Goal: Task Accomplishment & Management: Use online tool/utility

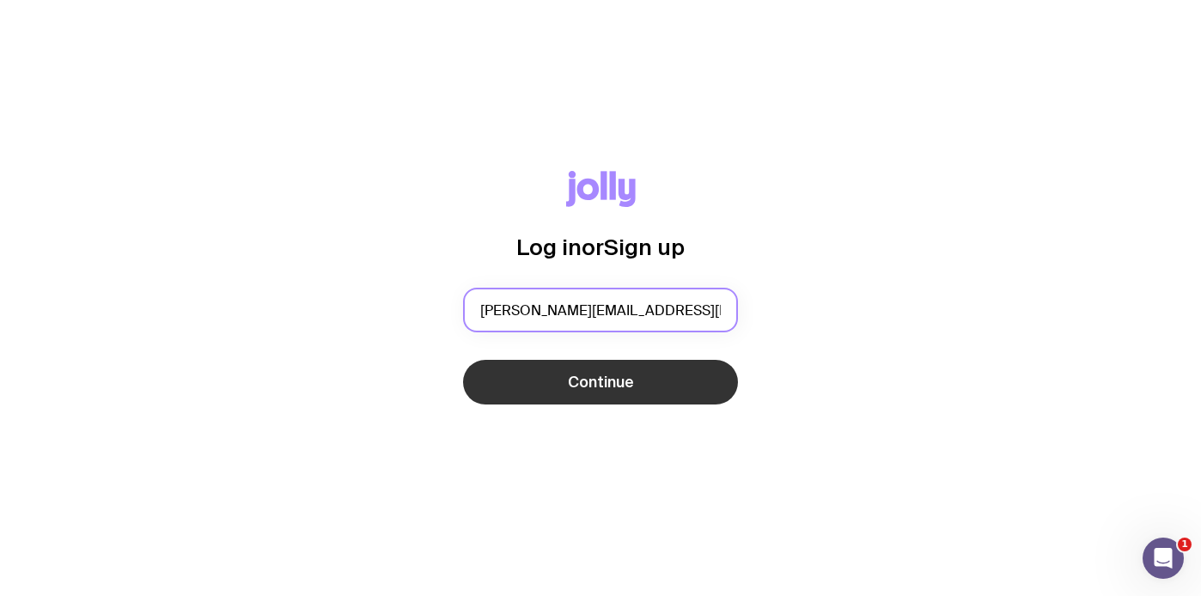
type input "[PERSON_NAME][EMAIL_ADDRESS][PERSON_NAME][DOMAIN_NAME]"
click at [520, 379] on button "Continue" at bounding box center [600, 382] width 275 height 45
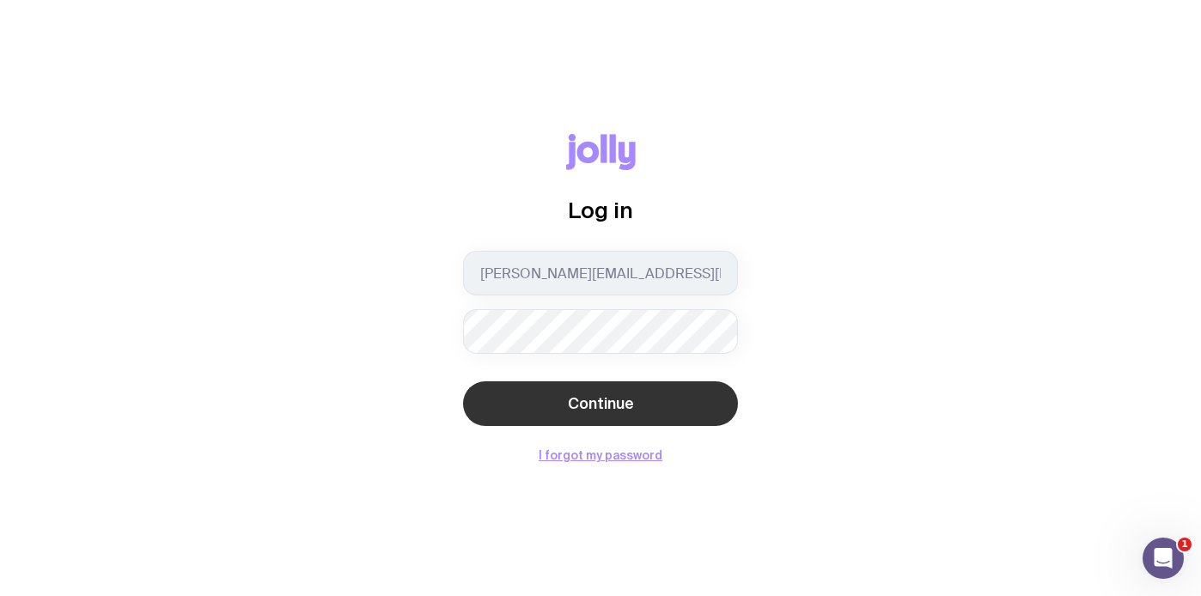
click at [500, 399] on button "Continue" at bounding box center [600, 403] width 275 height 45
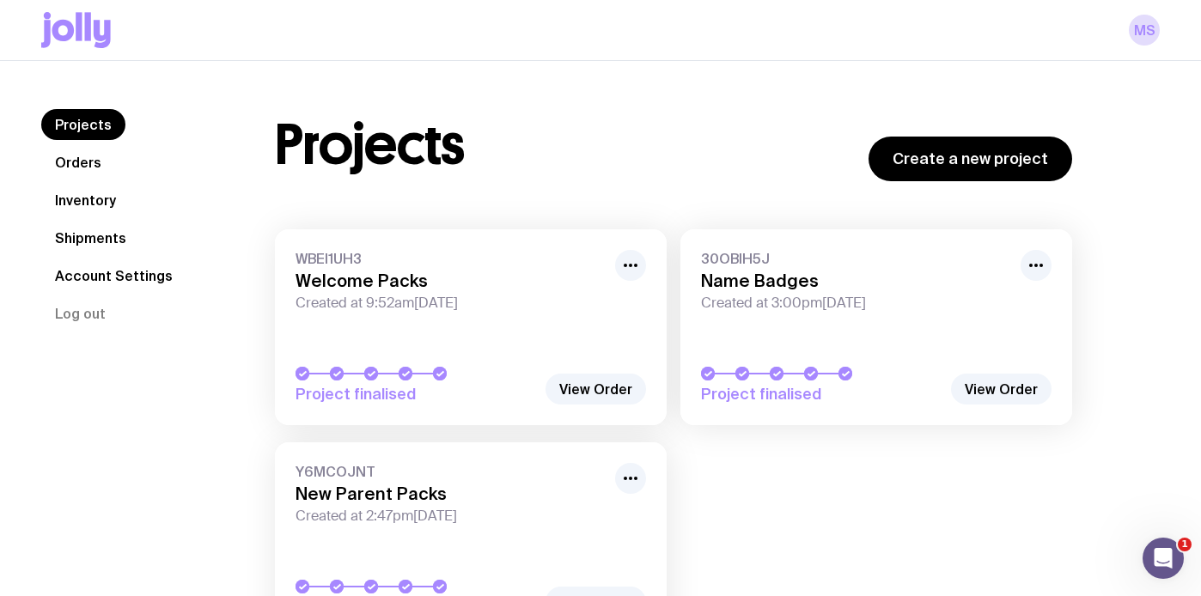
click at [410, 285] on h3 "Welcome Packs" at bounding box center [449, 281] width 309 height 21
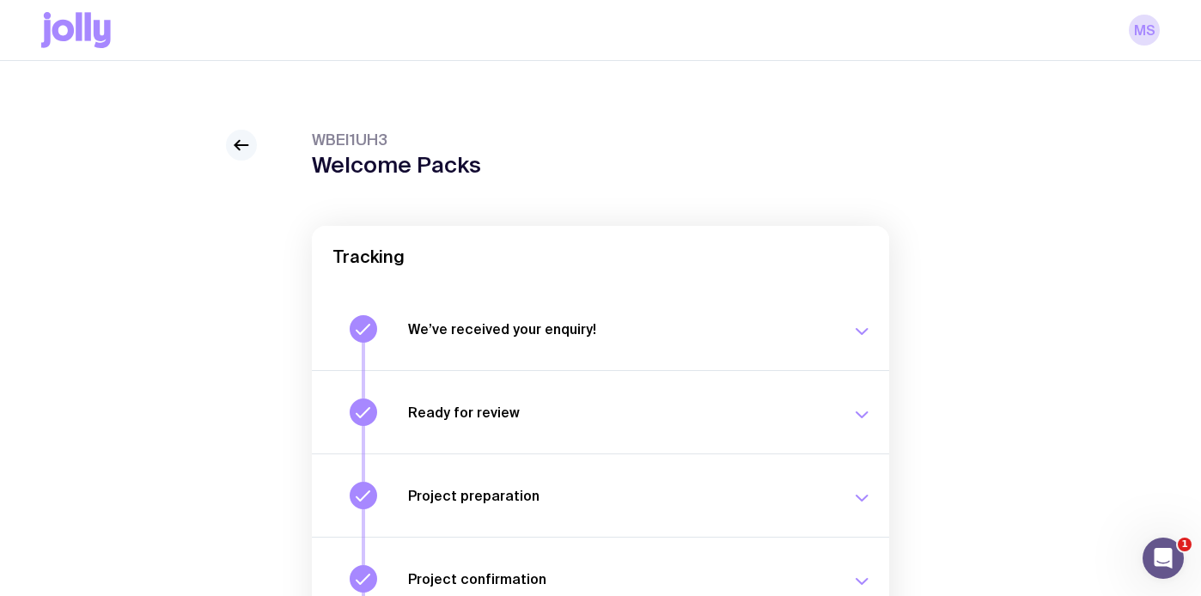
click at [239, 145] on icon at bounding box center [241, 145] width 13 height 0
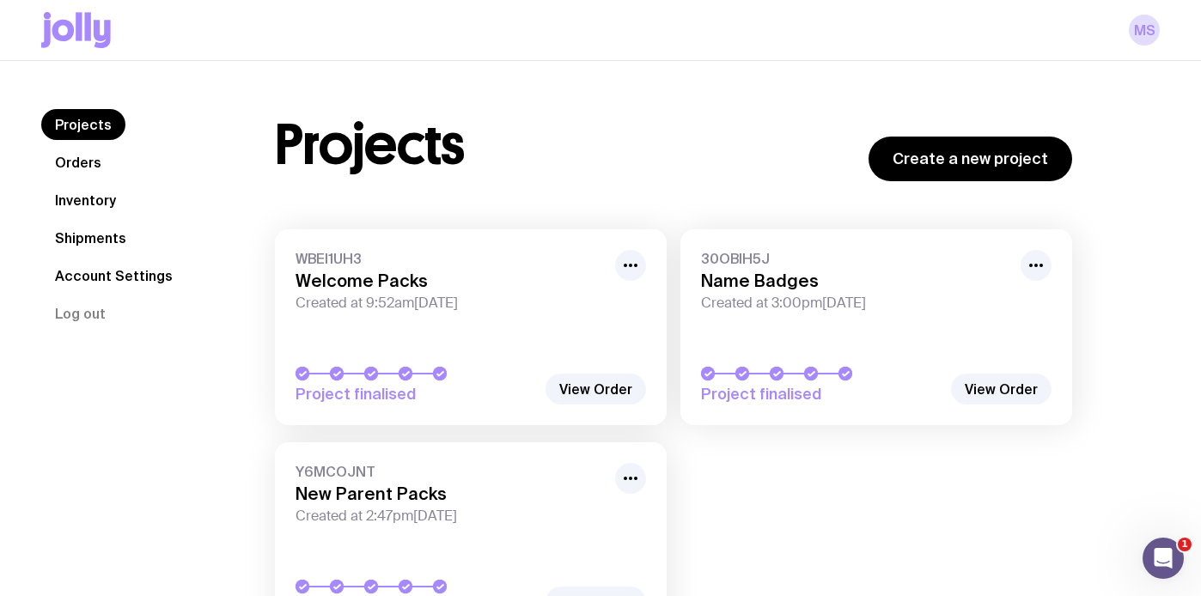
click at [117, 204] on link "Inventory" at bounding box center [85, 200] width 88 height 31
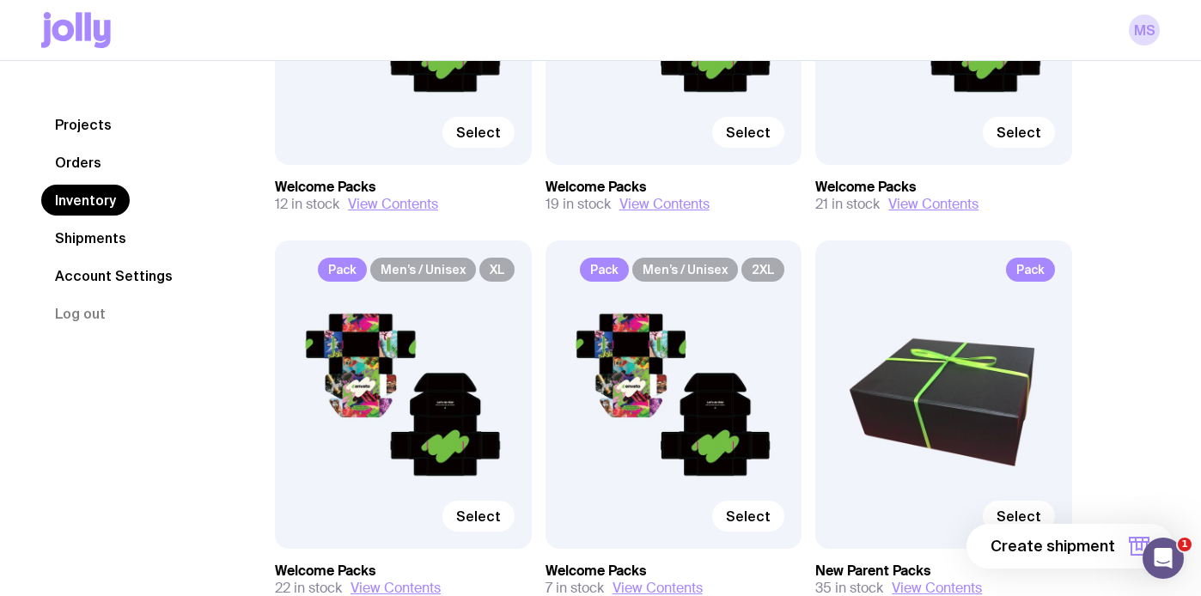
scroll to position [417, 0]
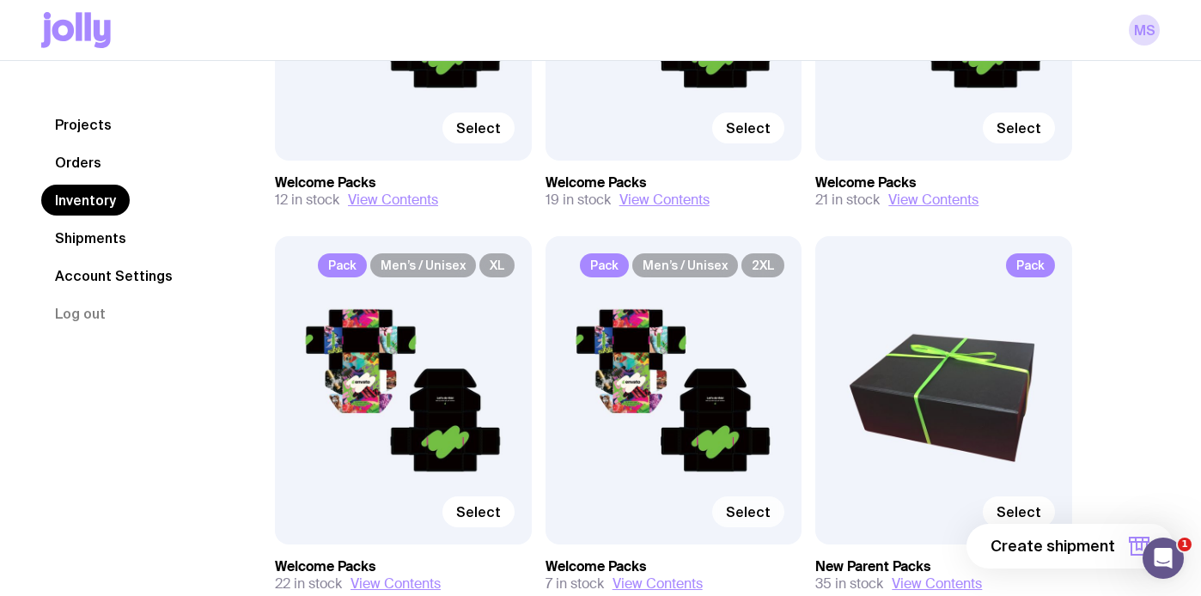
click at [749, 508] on span "Select" at bounding box center [748, 511] width 45 height 17
click at [0, 0] on input "Select" at bounding box center [0, 0] width 0 height 0
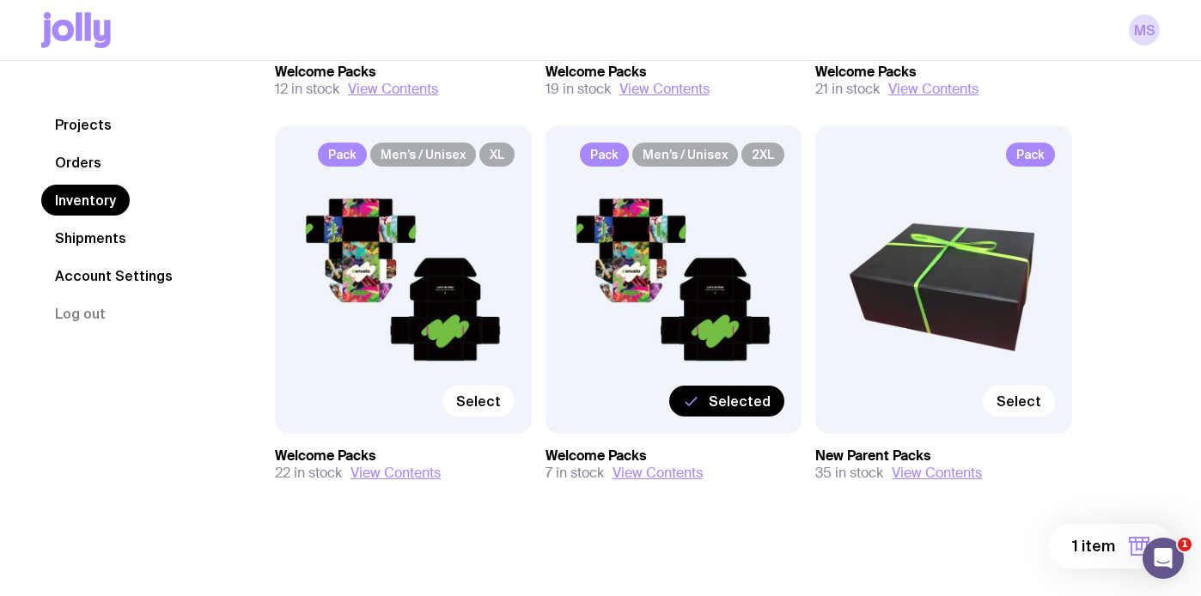
scroll to position [531, 0]
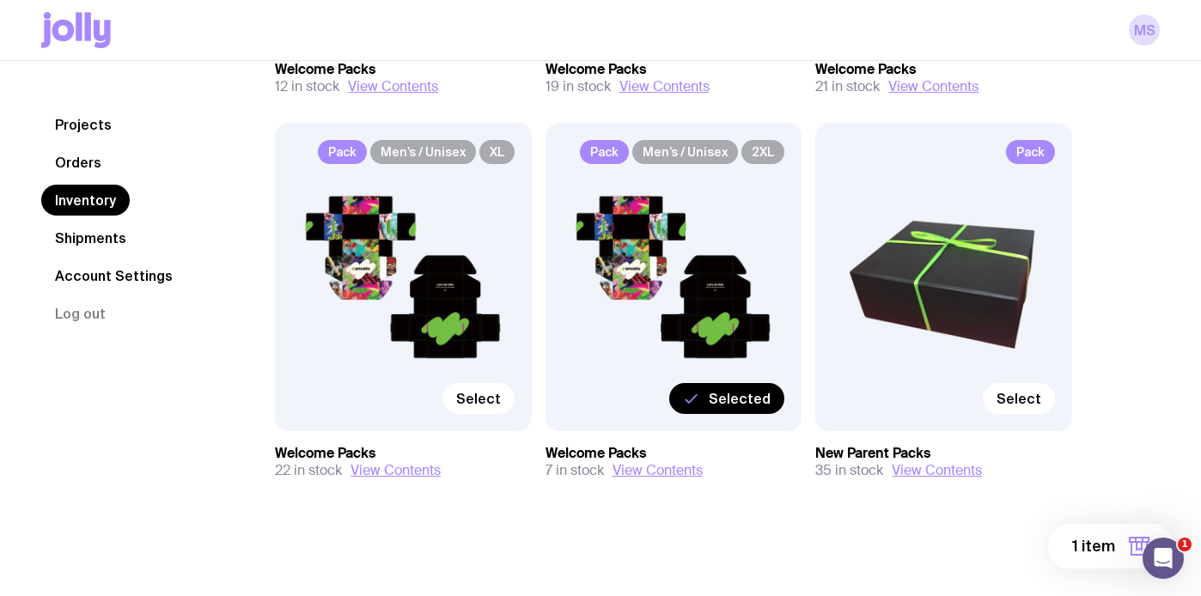
click at [1087, 542] on span "1 item" at bounding box center [1093, 546] width 43 height 21
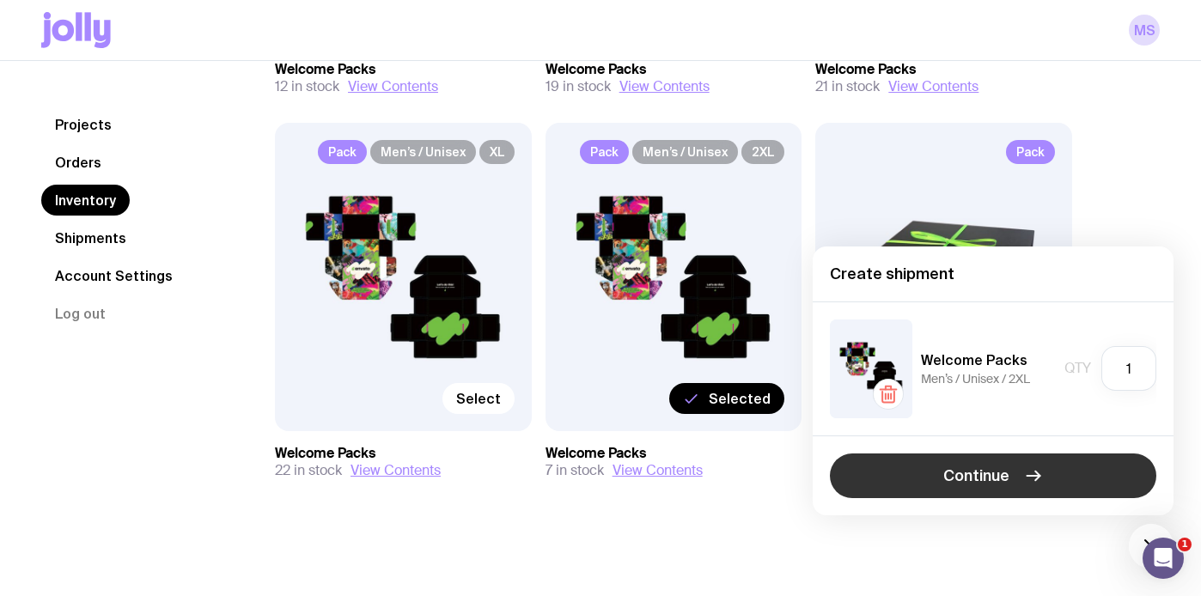
click at [1020, 476] on button "Continue" at bounding box center [993, 476] width 326 height 45
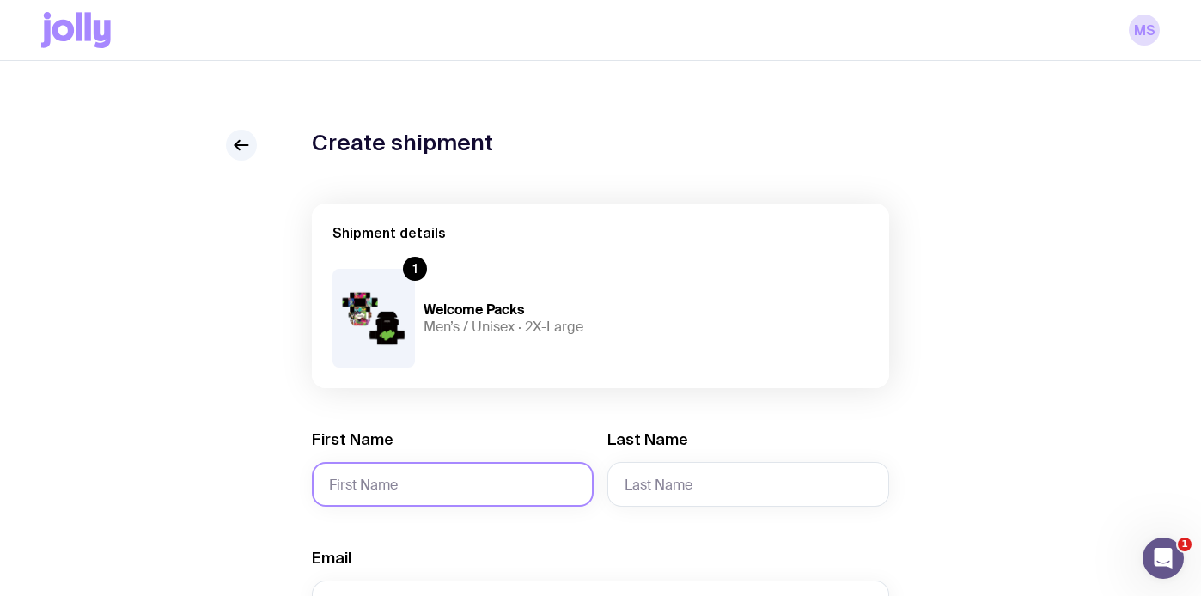
click at [483, 478] on input "First Name" at bounding box center [453, 484] width 282 height 45
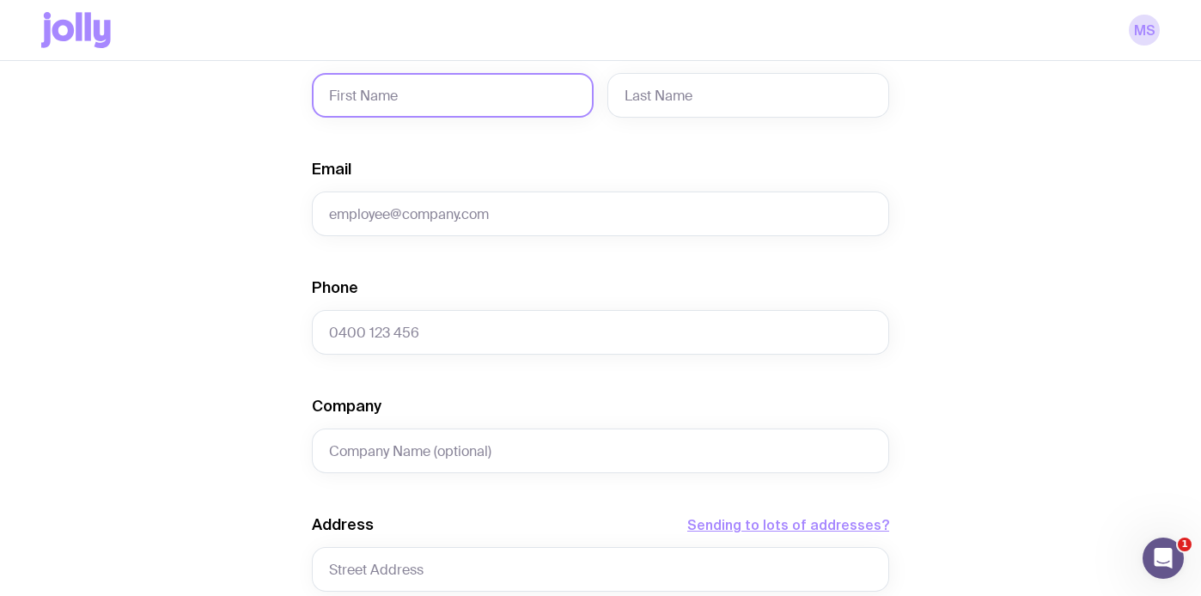
scroll to position [393, 0]
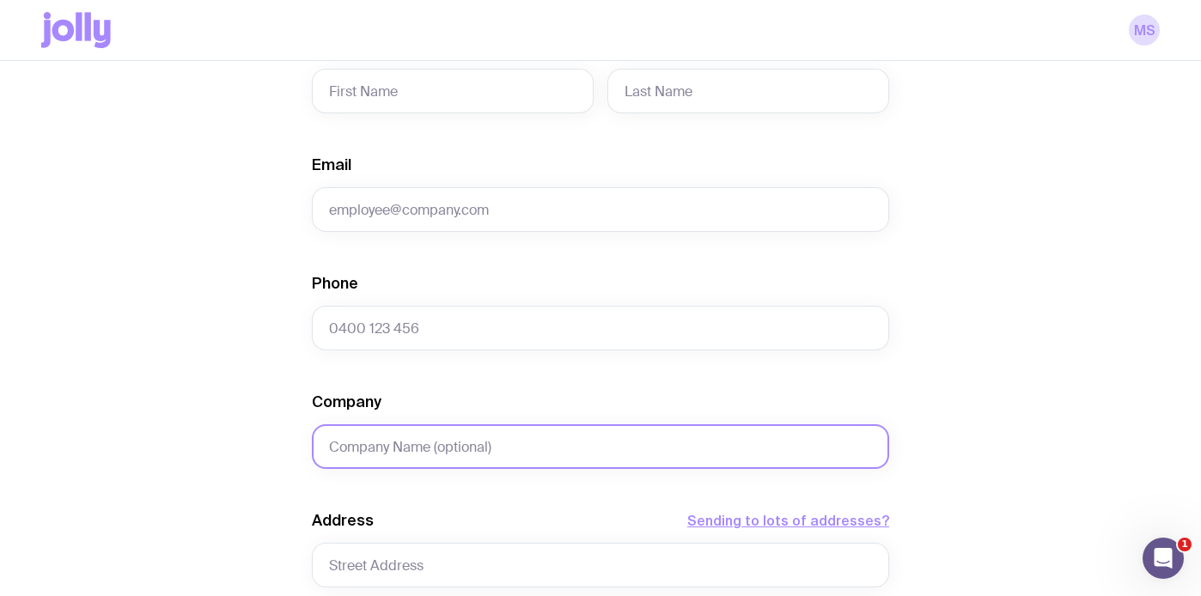
click at [450, 442] on input "Company" at bounding box center [600, 446] width 577 height 45
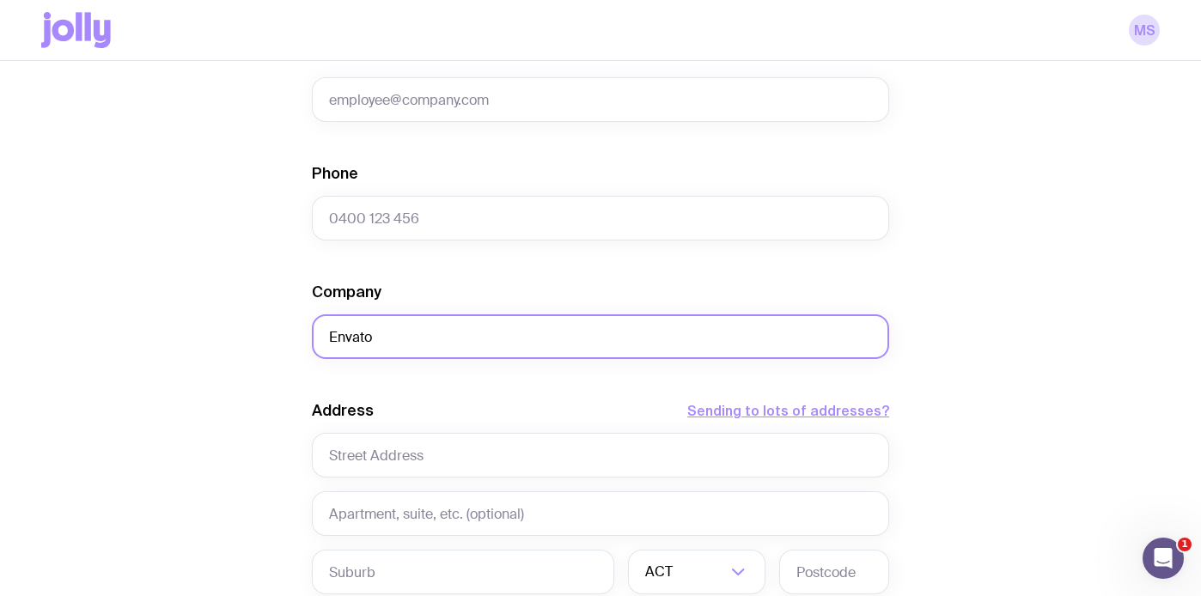
scroll to position [515, 0]
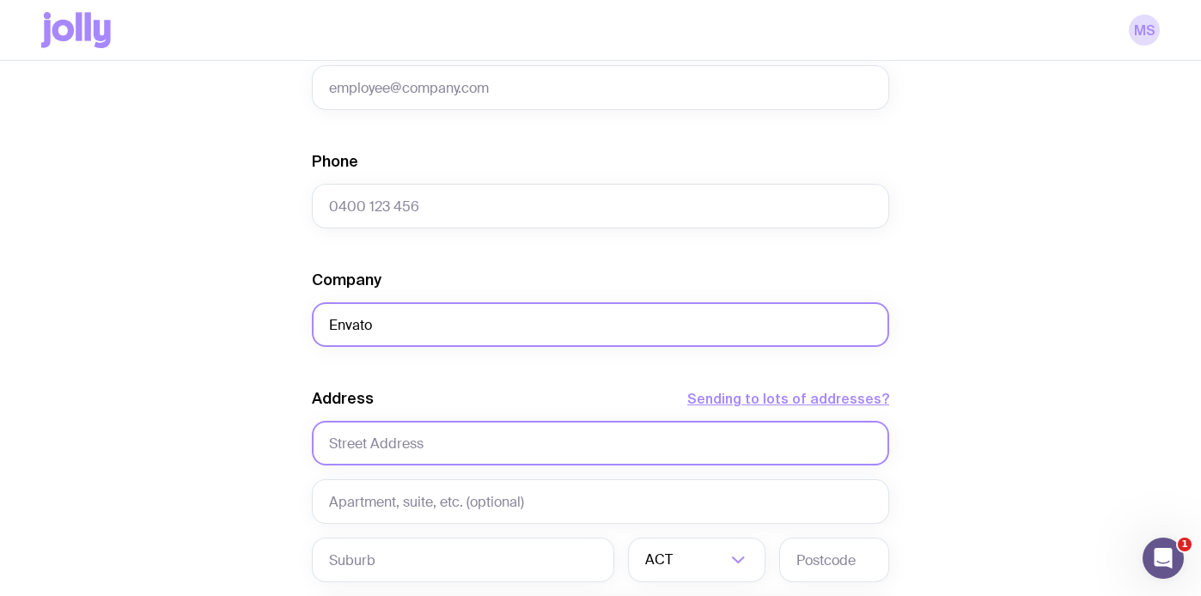
type input "Envato"
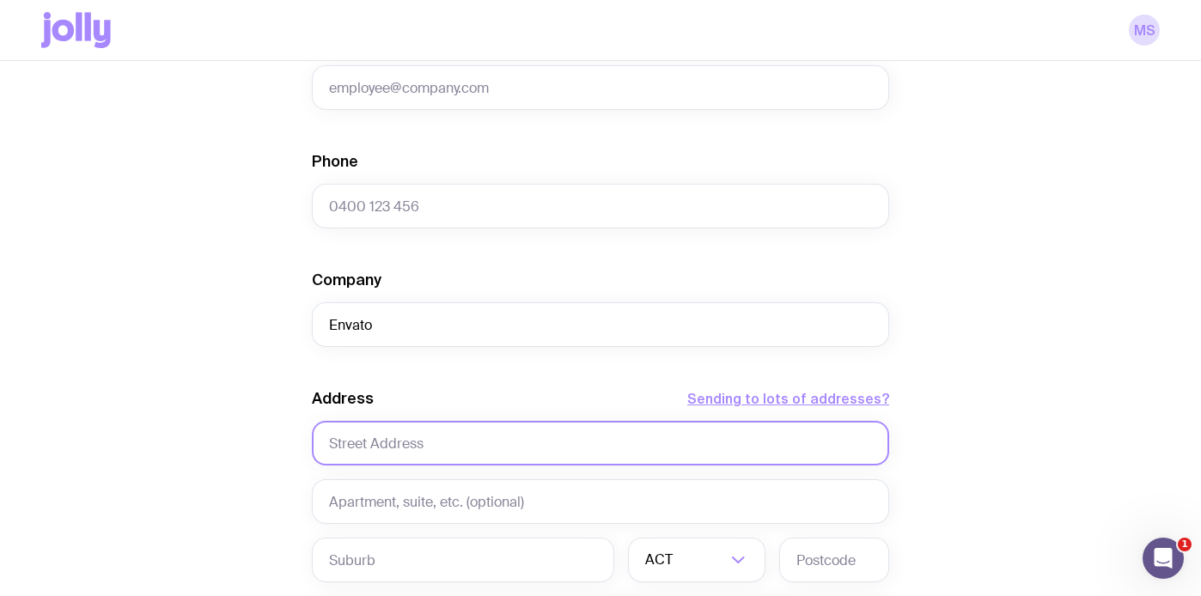
click at [454, 444] on input "text" at bounding box center [600, 443] width 577 height 45
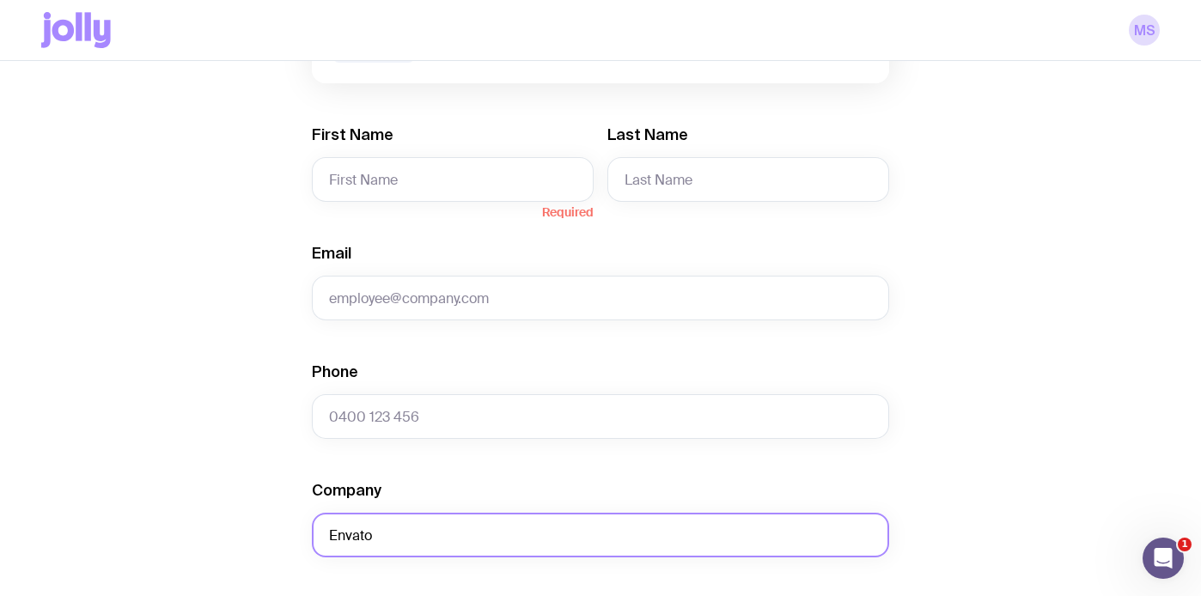
scroll to position [258, 0]
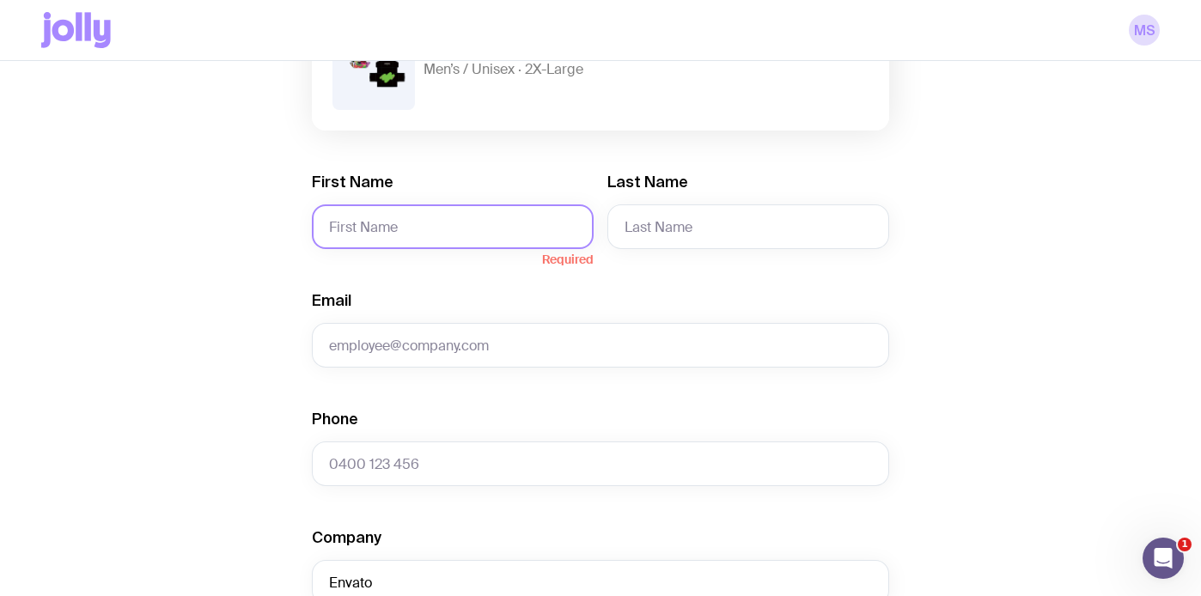
click at [442, 228] on input "First Name" at bounding box center [453, 226] width 282 height 45
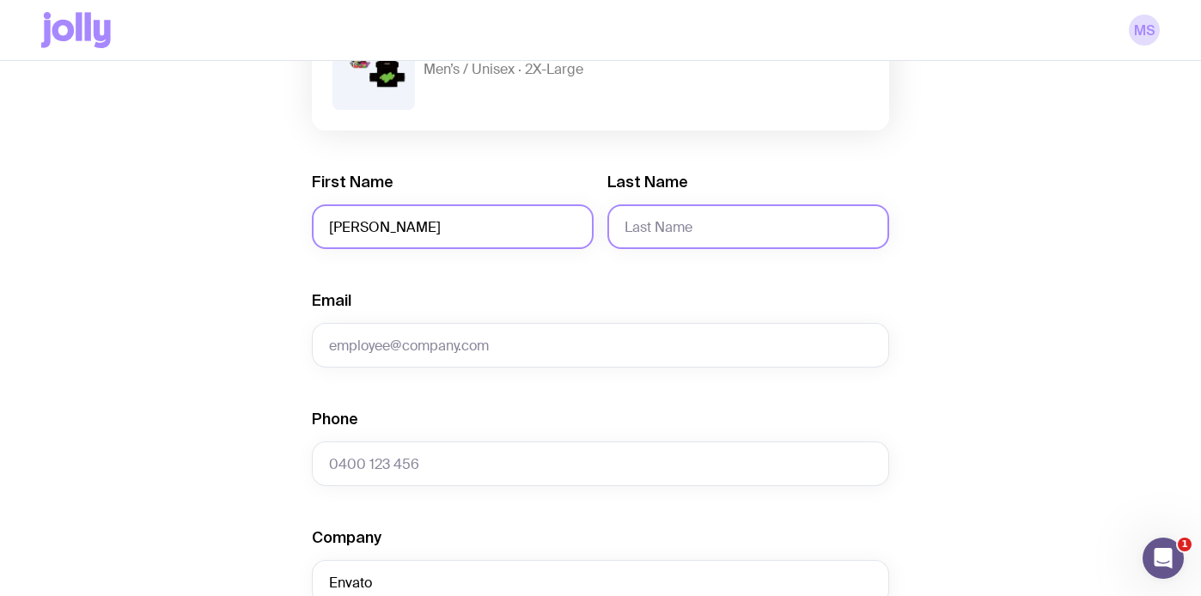
type input "[PERSON_NAME]"
click at [664, 222] on input "Last Name" at bounding box center [748, 226] width 282 height 45
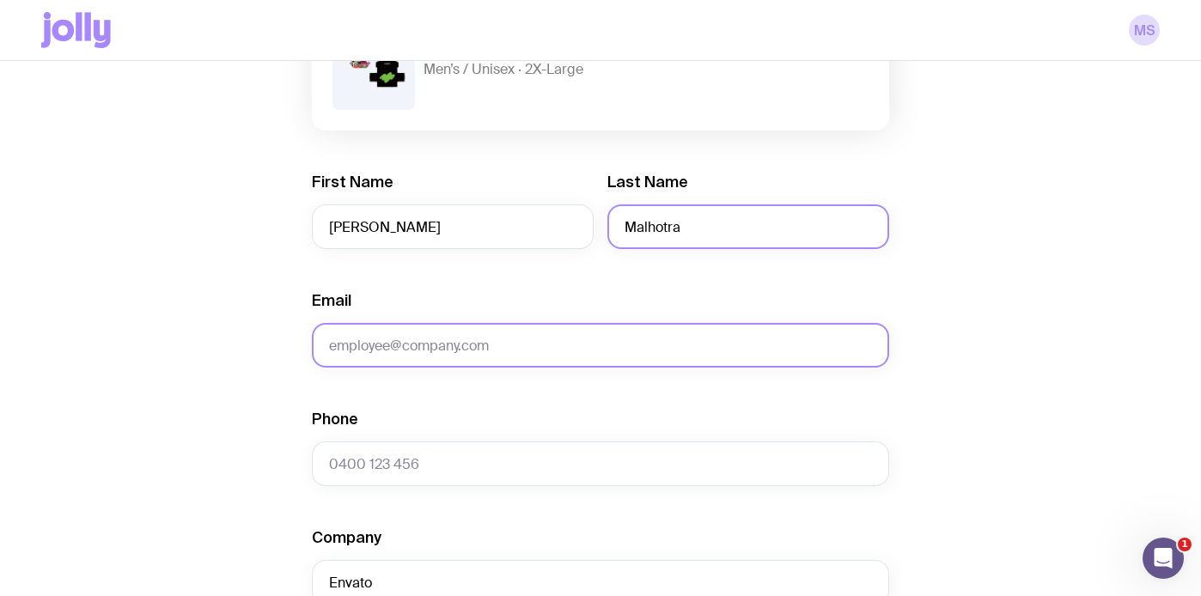
type input "Malhotra"
click at [509, 340] on input "Email" at bounding box center [600, 345] width 577 height 45
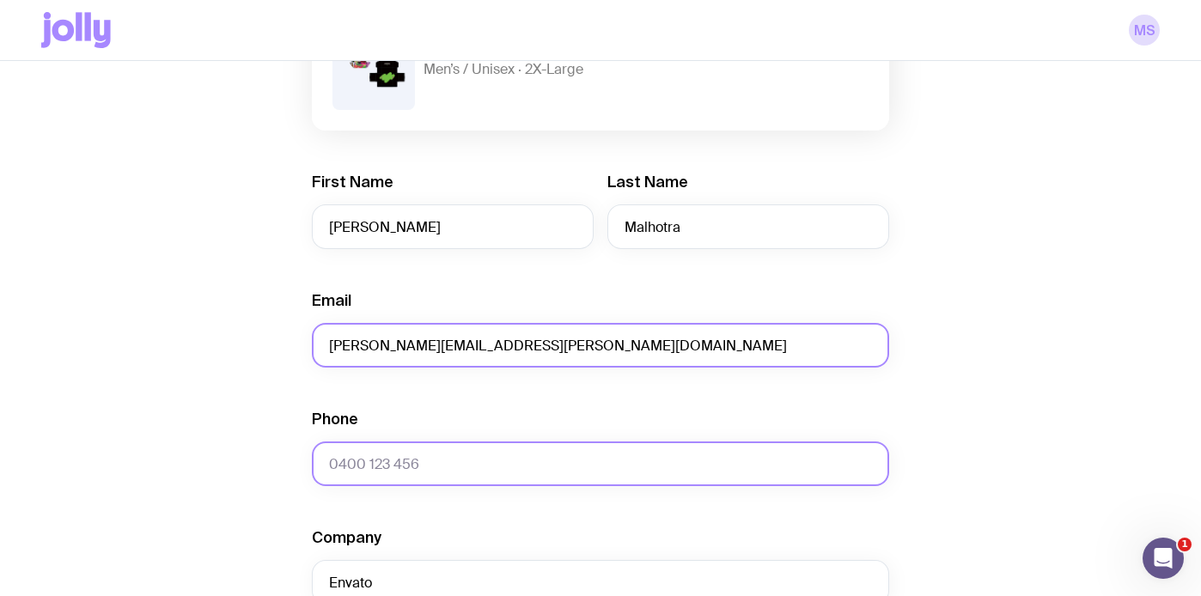
type input "[PERSON_NAME][EMAIL_ADDRESS][PERSON_NAME][DOMAIN_NAME]"
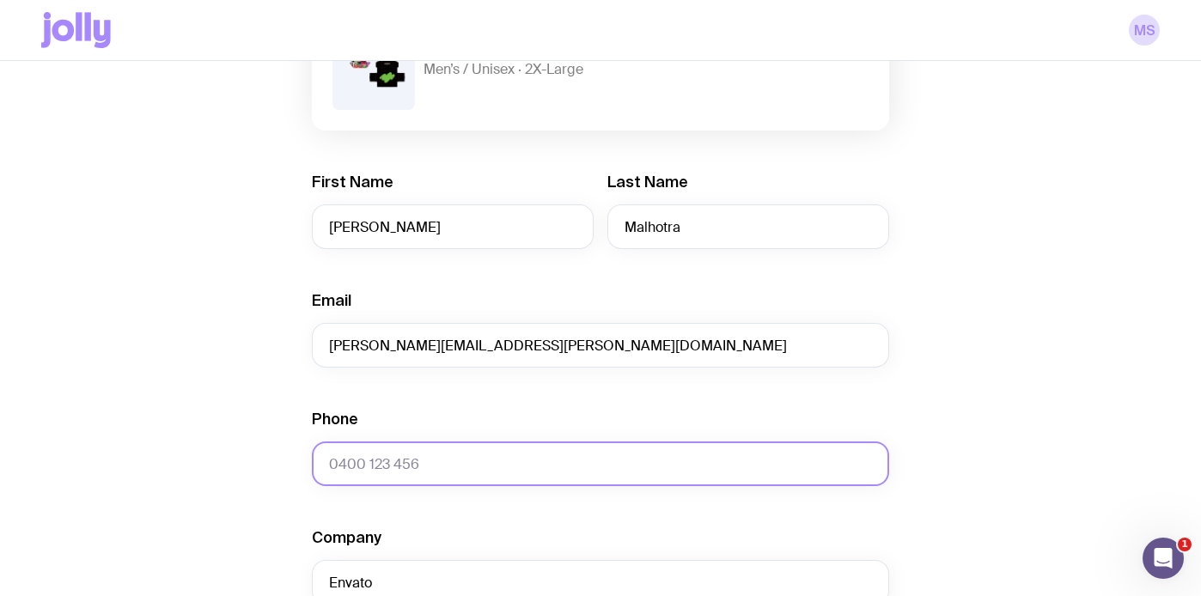
click at [389, 469] on input "Phone" at bounding box center [600, 463] width 577 height 45
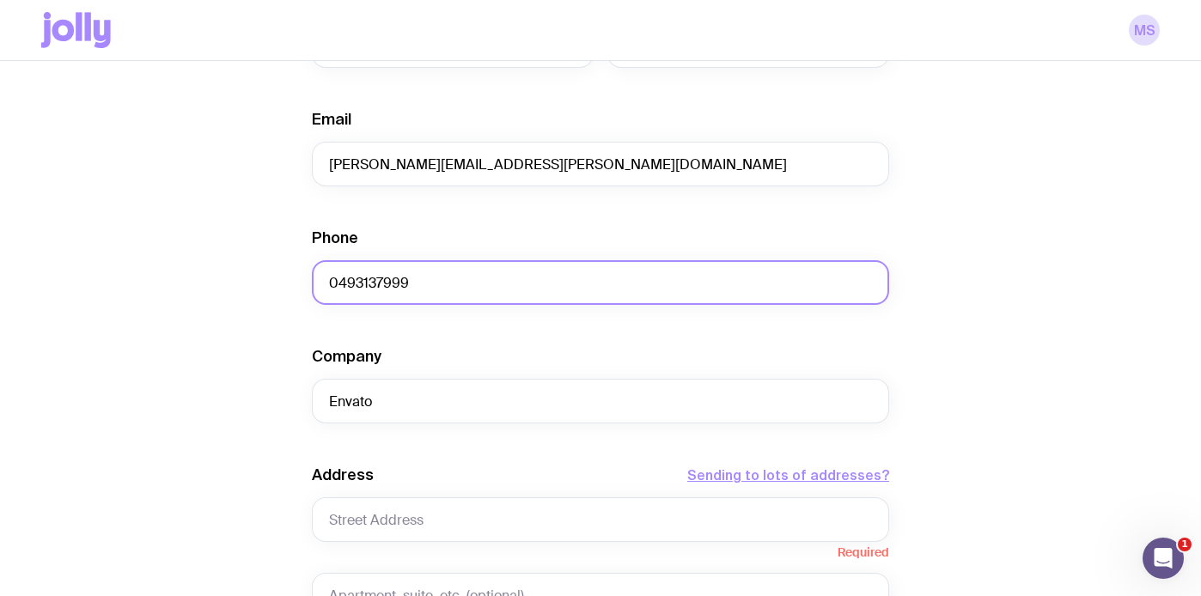
scroll to position [441, 0]
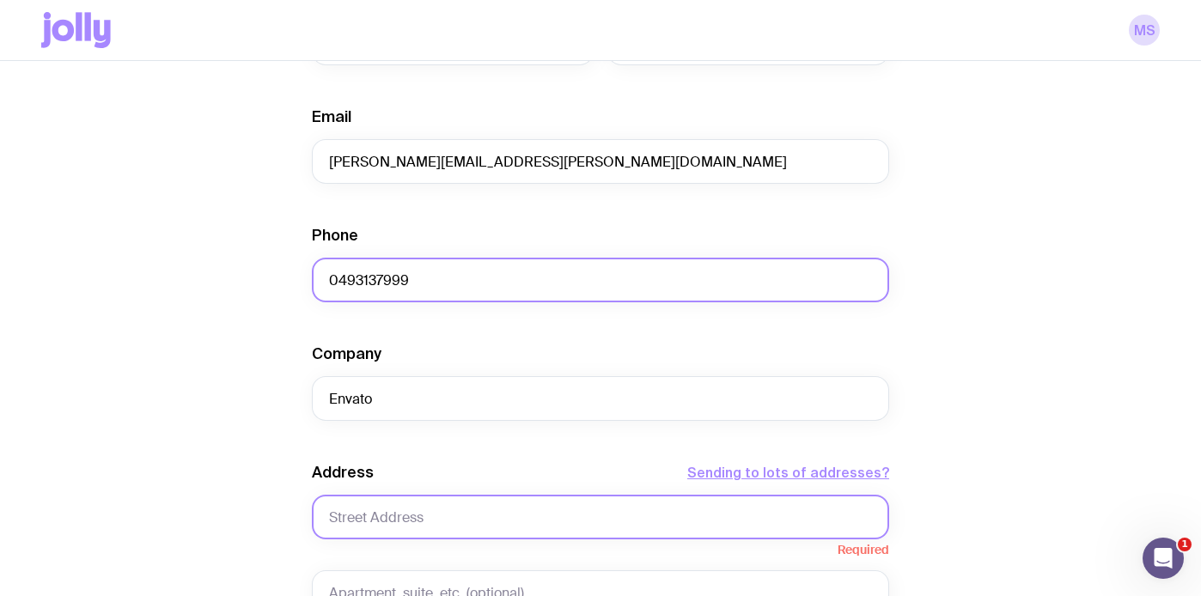
type input "0493137999"
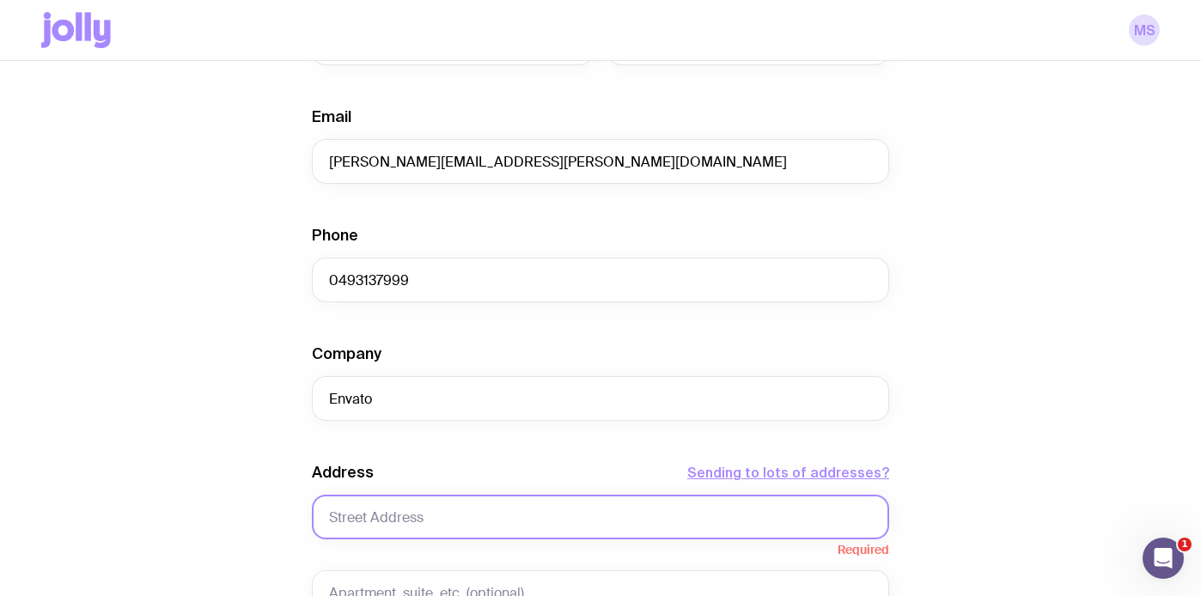
click at [385, 522] on input "text" at bounding box center [600, 517] width 577 height 45
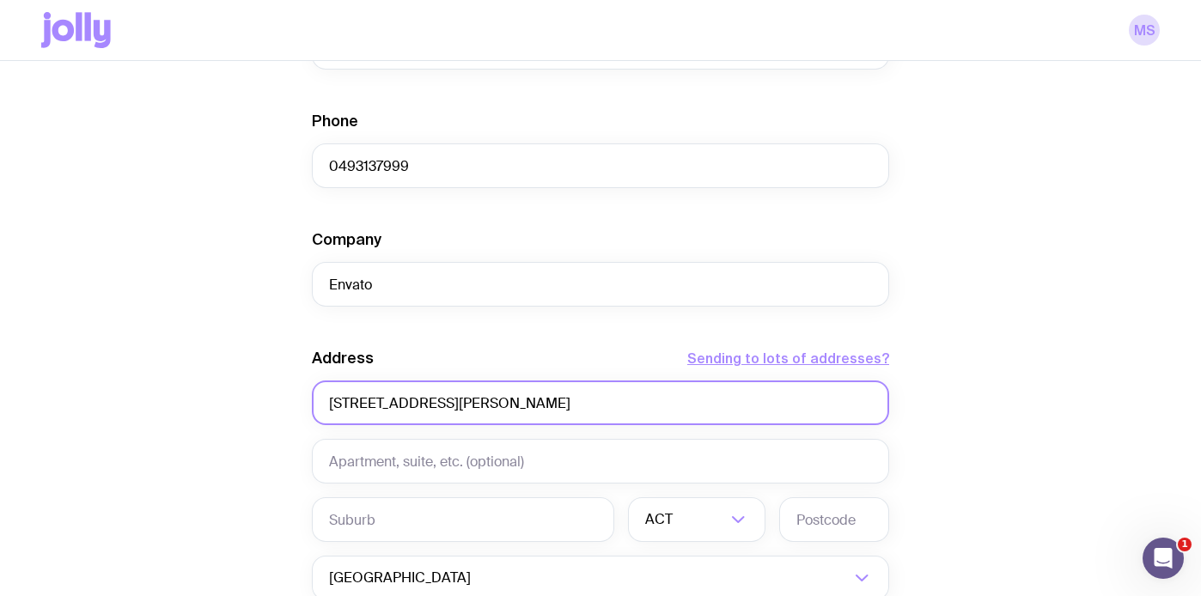
scroll to position [565, 0]
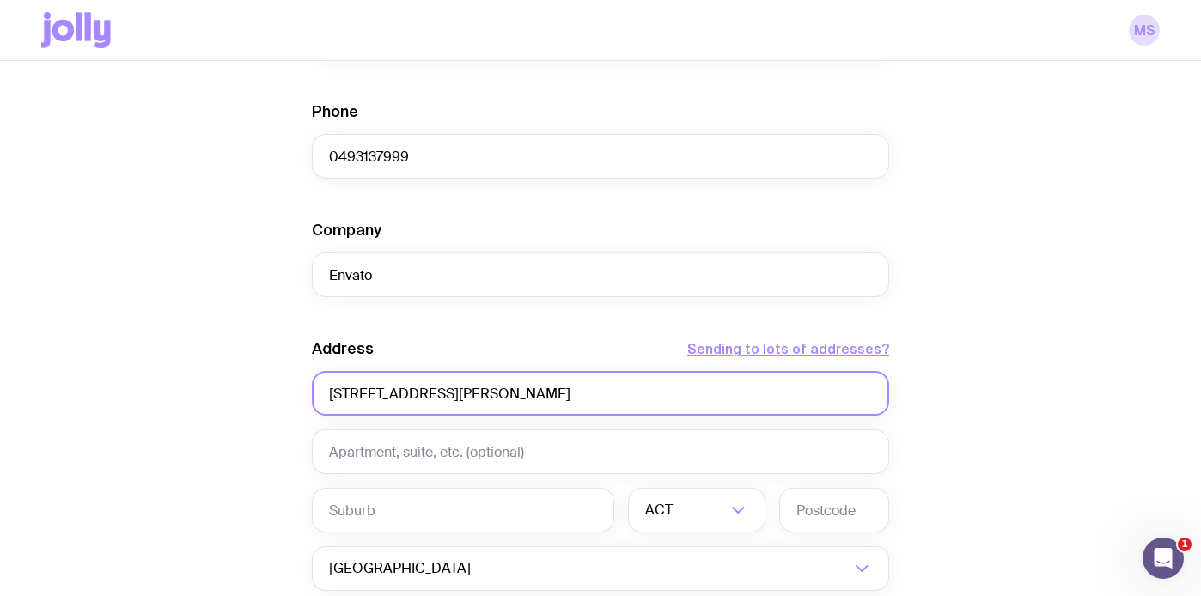
type input "[STREET_ADDRESS][PERSON_NAME]"
click at [385, 522] on input "text" at bounding box center [463, 510] width 302 height 45
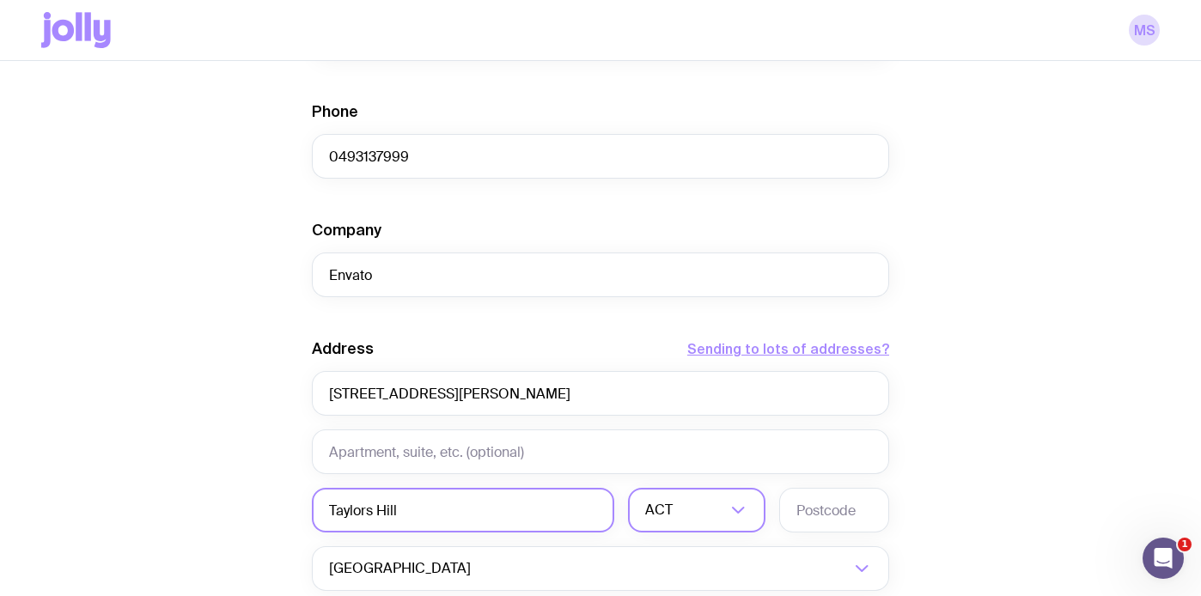
type input "Taylors Hill"
click at [686, 496] on input "Search for option" at bounding box center [701, 510] width 50 height 45
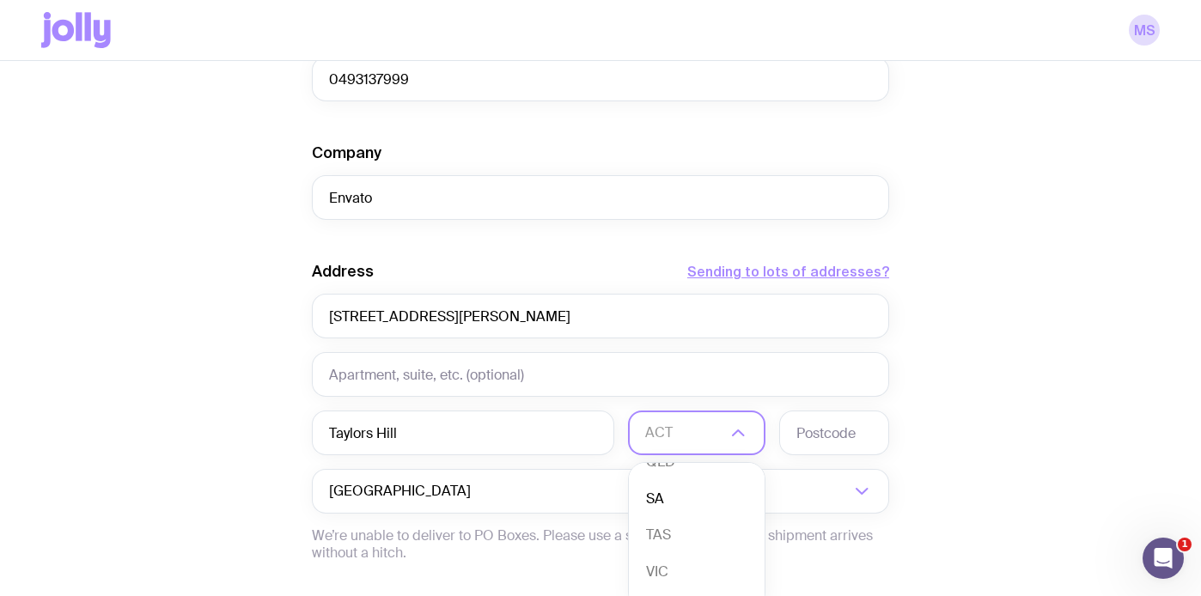
scroll to position [157, 0]
click at [677, 542] on li "VIC" at bounding box center [697, 549] width 136 height 37
click at [819, 430] on input "text" at bounding box center [834, 433] width 110 height 45
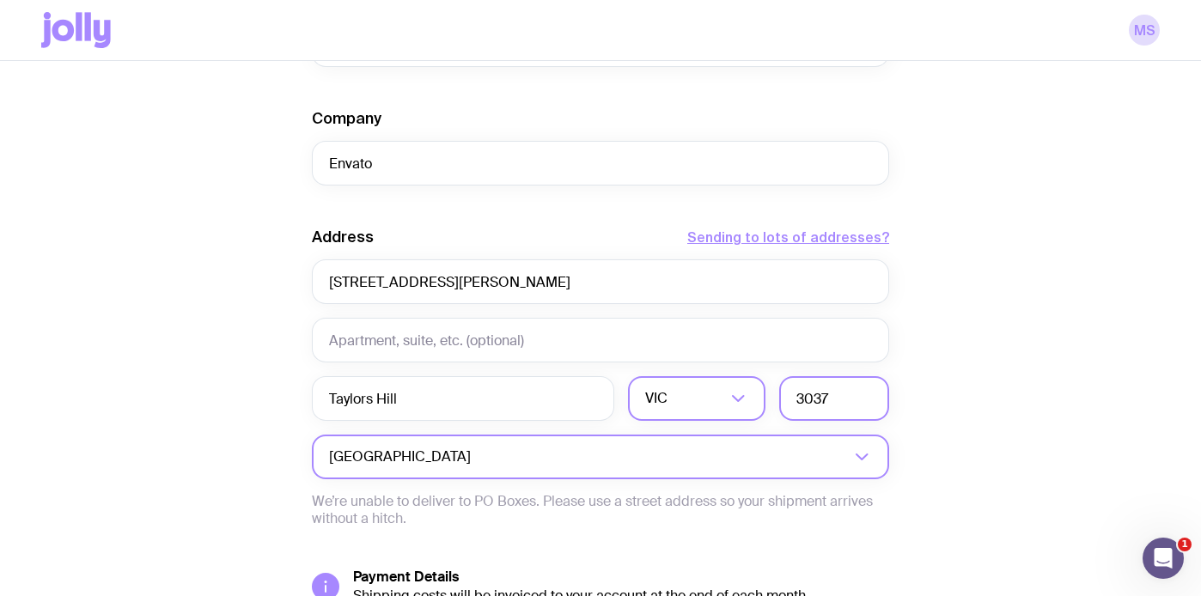
scroll to position [840, 0]
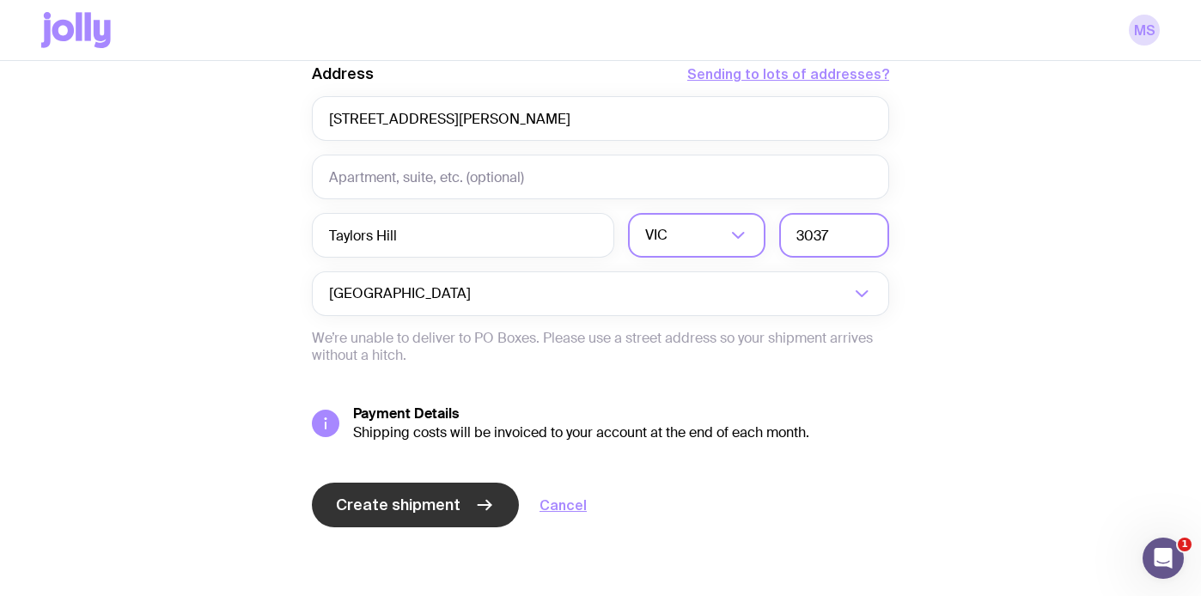
type input "3037"
click at [460, 506] on button "Create shipment" at bounding box center [415, 505] width 207 height 45
